Goal: Task Accomplishment & Management: Use online tool/utility

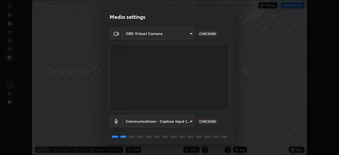
scroll to position [19, 0]
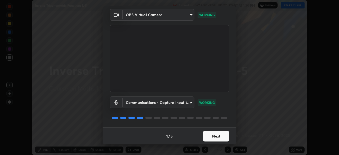
click at [221, 135] on button "Next" at bounding box center [216, 136] width 26 height 11
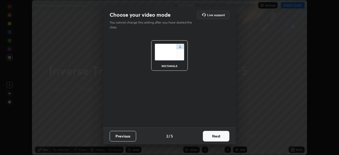
scroll to position [0, 0]
click at [221, 136] on button "Next" at bounding box center [216, 136] width 26 height 11
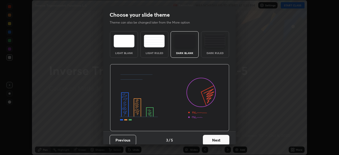
click at [221, 137] on button "Next" at bounding box center [216, 140] width 26 height 11
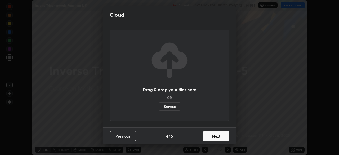
click at [223, 138] on button "Next" at bounding box center [216, 136] width 26 height 11
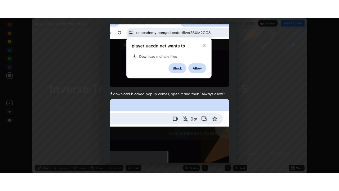
scroll to position [127, 0]
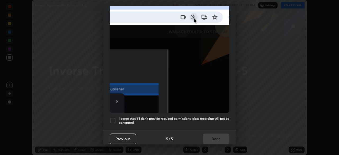
click at [220, 116] on h5 "I agree that if I don't provide required permissions, class recording will not …" at bounding box center [174, 120] width 111 height 8
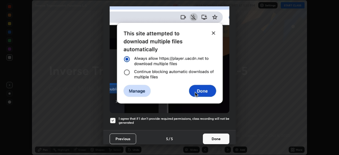
click at [217, 136] on button "Done" at bounding box center [216, 138] width 26 height 11
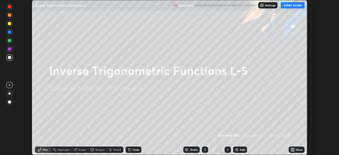
click at [289, 5] on button "START CLASS" at bounding box center [293, 5] width 24 height 6
click at [293, 150] on icon at bounding box center [293, 150] width 1 height 1
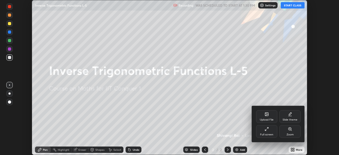
click at [266, 129] on icon at bounding box center [266, 129] width 4 height 4
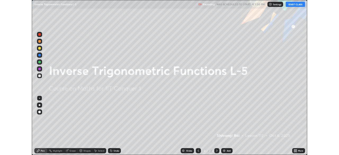
scroll to position [191, 339]
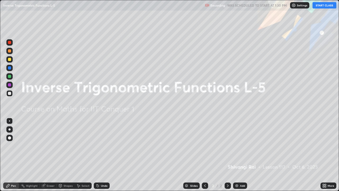
click at [241, 155] on div "Add" at bounding box center [242, 185] width 5 height 3
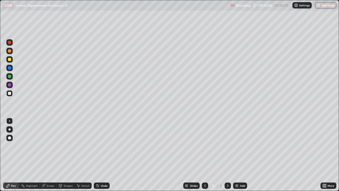
click at [240, 155] on div "Add" at bounding box center [242, 185] width 5 height 3
click at [241, 155] on div "Add" at bounding box center [242, 185] width 5 height 3
click at [204, 155] on icon at bounding box center [205, 185] width 4 height 4
click at [227, 155] on icon at bounding box center [228, 185] width 4 height 4
click at [240, 155] on div "Add" at bounding box center [242, 185] width 5 height 3
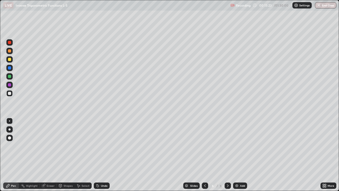
click at [239, 155] on div "Add" at bounding box center [240, 185] width 14 height 6
click at [242, 155] on div "Add" at bounding box center [242, 185] width 5 height 3
click at [205, 155] on div at bounding box center [205, 185] width 6 height 6
click at [204, 155] on icon at bounding box center [205, 185] width 4 height 4
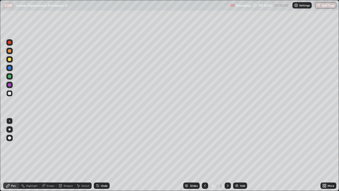
click at [227, 155] on icon at bounding box center [228, 185] width 4 height 4
click at [240, 155] on div "Add" at bounding box center [242, 185] width 5 height 3
click at [239, 155] on div "Add" at bounding box center [240, 185] width 14 height 6
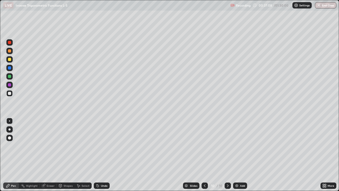
click at [240, 155] on div "Add" at bounding box center [242, 185] width 5 height 3
click at [239, 155] on div "Add" at bounding box center [240, 185] width 14 height 6
click at [240, 155] on div "Add" at bounding box center [242, 185] width 5 height 3
click at [241, 155] on div "Add" at bounding box center [242, 185] width 5 height 3
click at [204, 155] on icon at bounding box center [205, 185] width 4 height 4
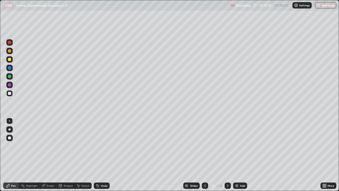
click at [240, 155] on div "Add" at bounding box center [242, 185] width 5 height 3
click at [240, 155] on div "Add" at bounding box center [240, 185] width 14 height 6
click at [202, 155] on div at bounding box center [205, 185] width 6 height 6
click at [227, 155] on icon at bounding box center [228, 185] width 4 height 4
click at [325, 5] on button "End Class" at bounding box center [325, 5] width 21 height 6
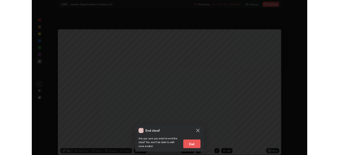
scroll to position [26317, 26133]
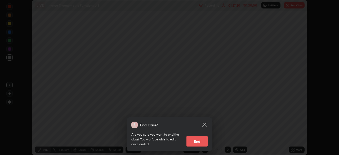
click at [198, 142] on button "End" at bounding box center [196, 141] width 21 height 11
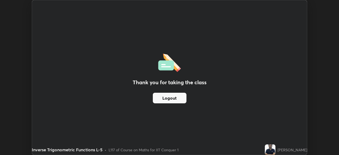
click at [154, 101] on button "Logout" at bounding box center [170, 98] width 34 height 11
